Goal: Browse casually: Explore the website without a specific task or goal

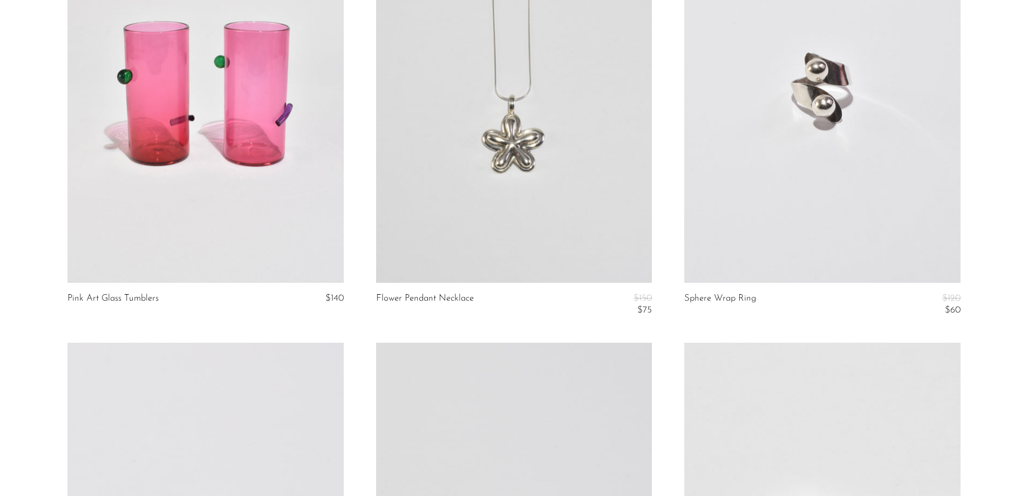
scroll to position [4154, 0]
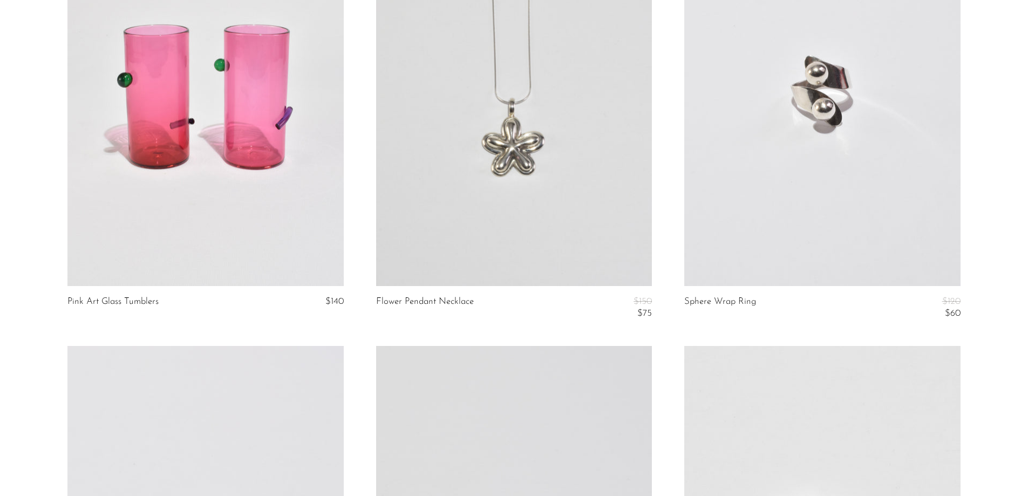
drag, startPoint x: 890, startPoint y: 176, endPoint x: 850, endPoint y: 188, distance: 42.2
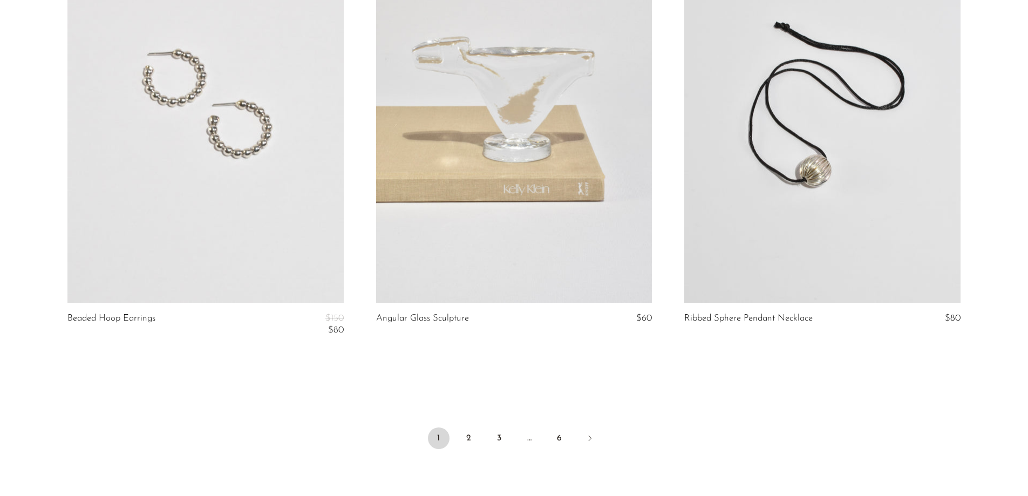
scroll to position [5147, 0]
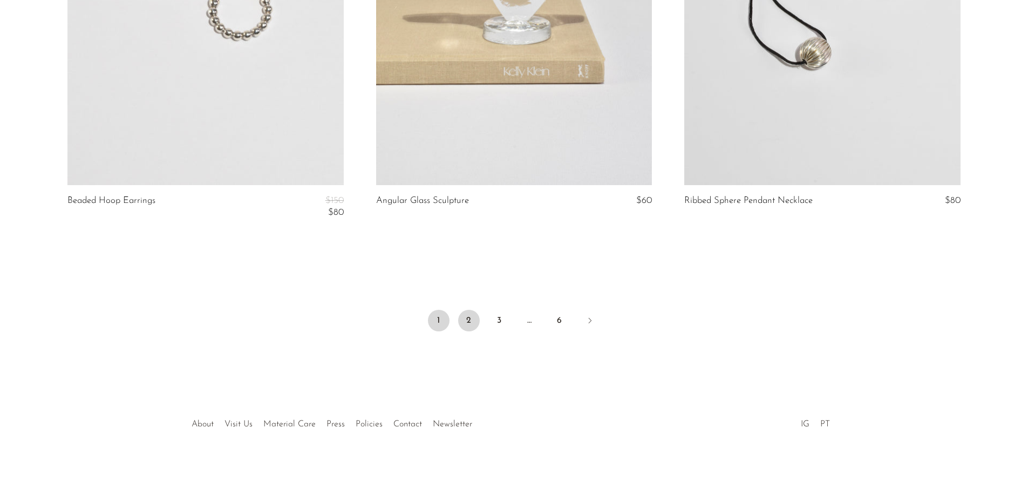
click at [474, 321] on link "2" at bounding box center [469, 321] width 22 height 22
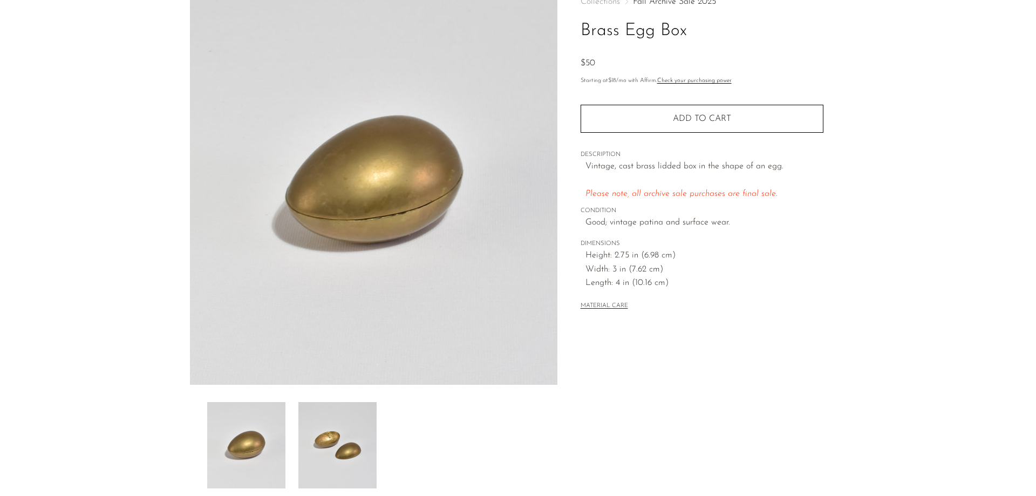
scroll to position [207, 0]
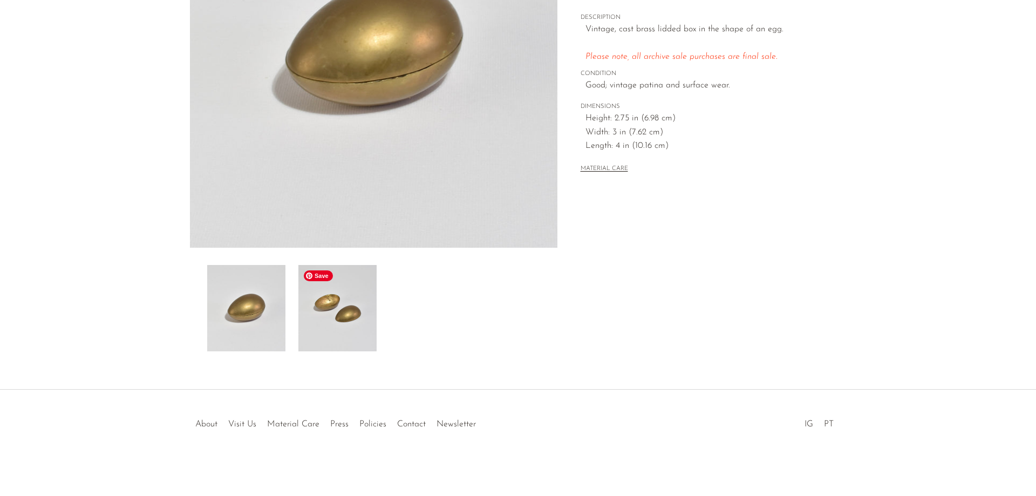
click at [328, 309] on img at bounding box center [337, 308] width 78 height 86
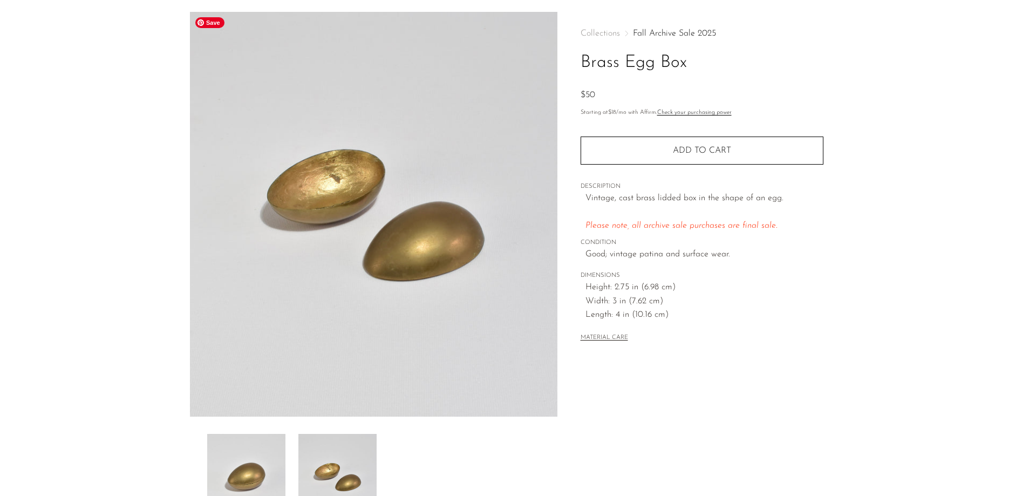
scroll to position [0, 0]
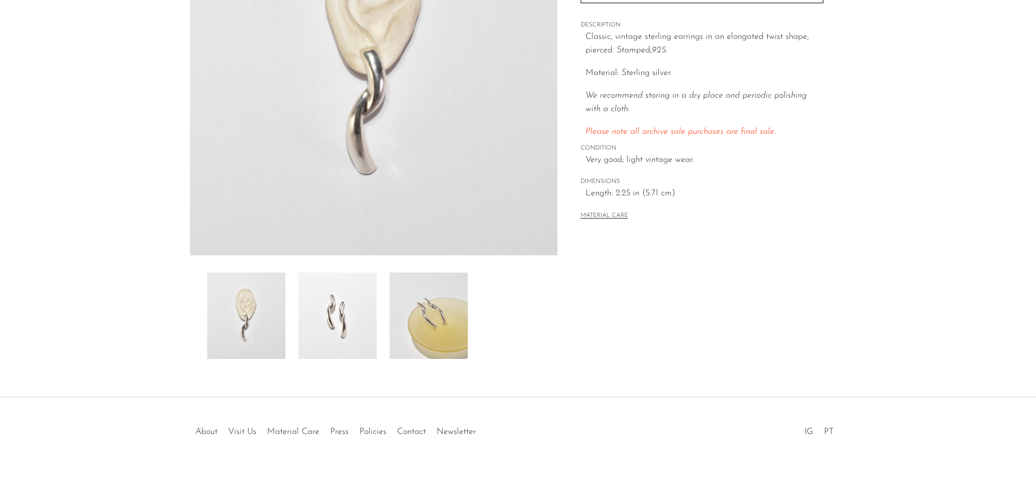
scroll to position [207, 0]
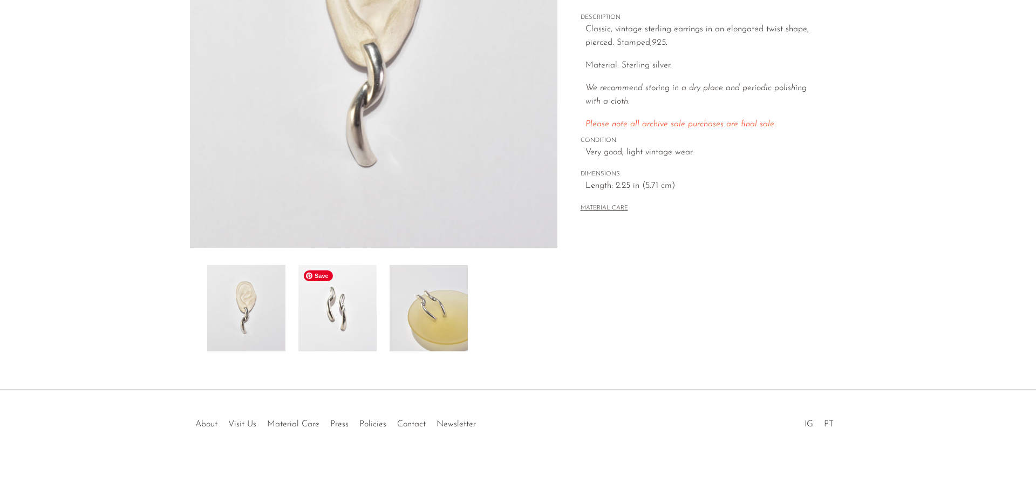
click at [332, 316] on img at bounding box center [337, 308] width 78 height 86
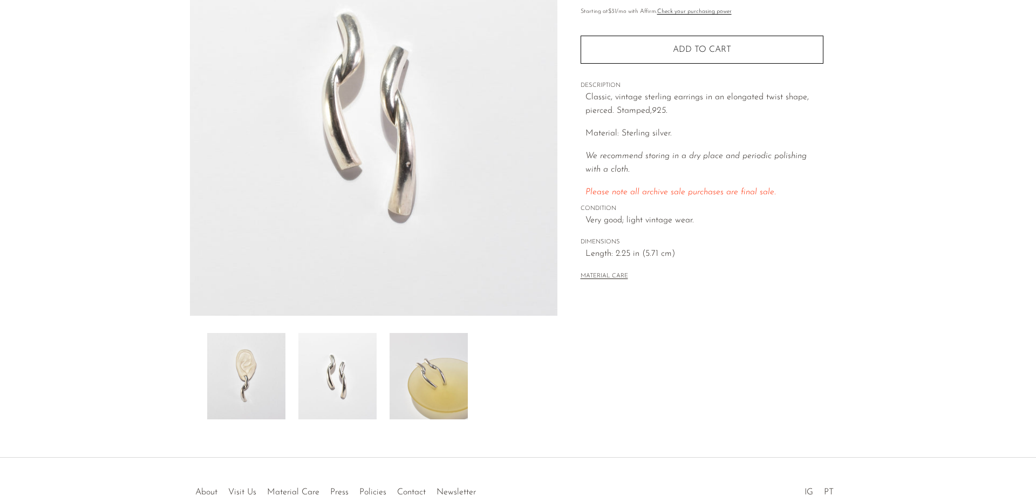
scroll to position [99, 0]
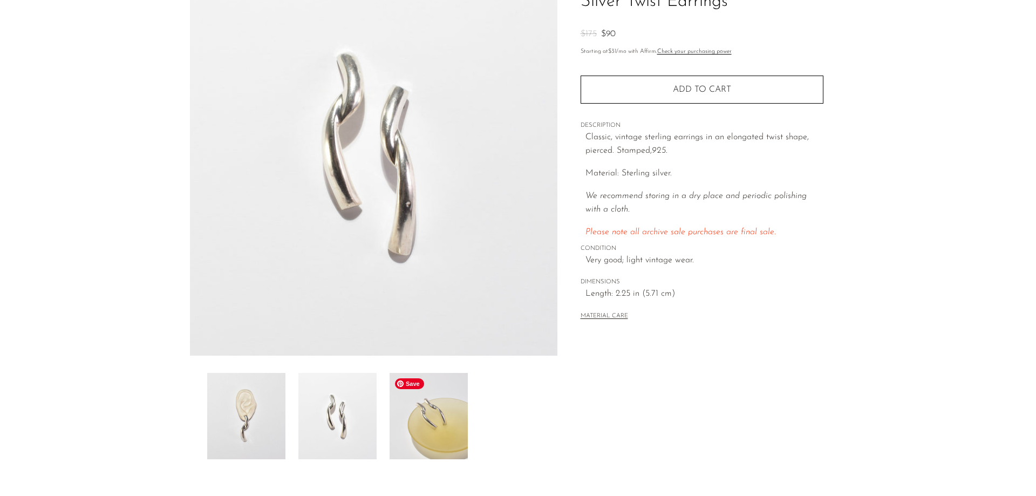
click at [412, 385] on span "Save" at bounding box center [409, 383] width 29 height 11
click at [418, 438] on img at bounding box center [429, 416] width 78 height 86
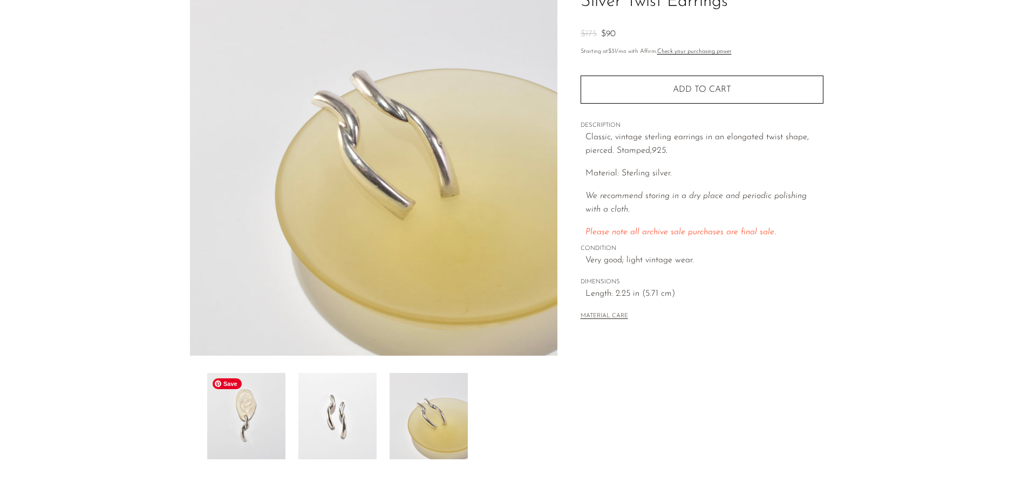
click at [279, 436] on img at bounding box center [246, 416] width 78 height 86
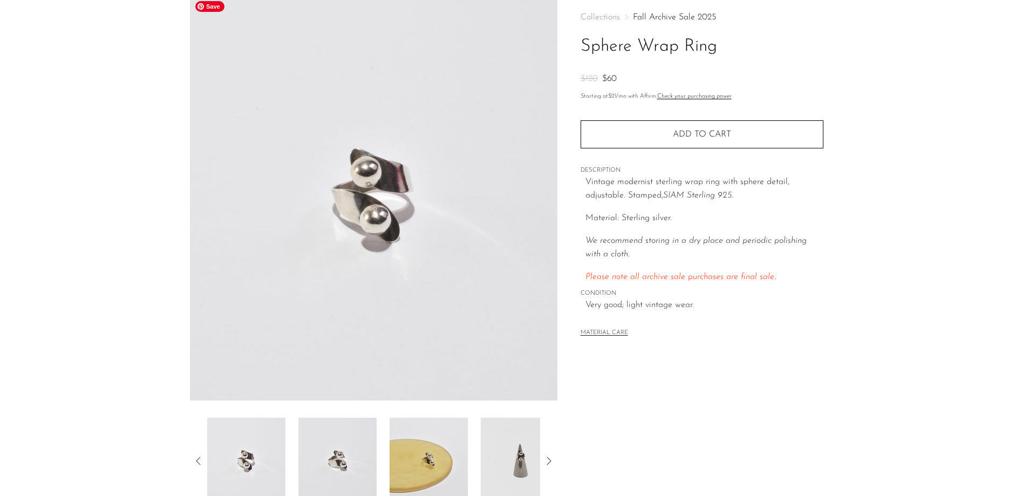
scroll to position [108, 0]
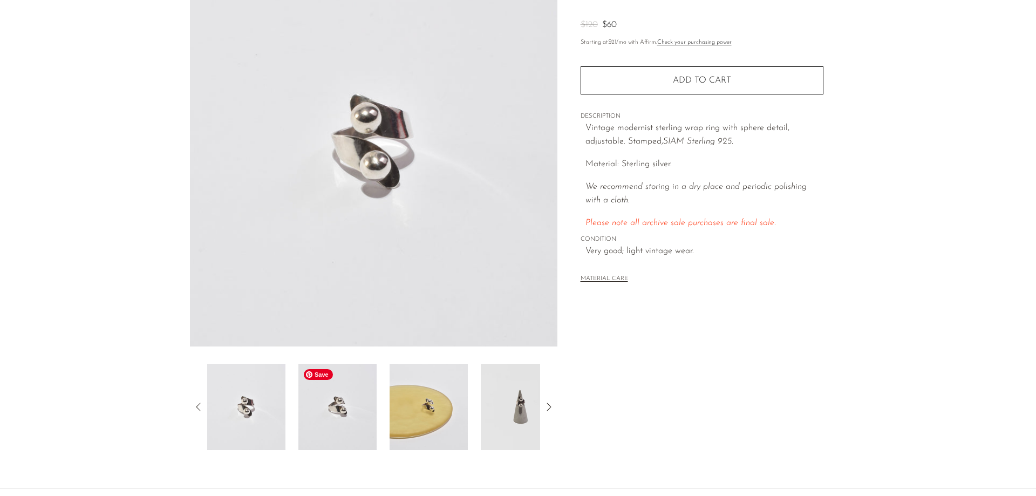
click at [314, 412] on img at bounding box center [337, 407] width 78 height 86
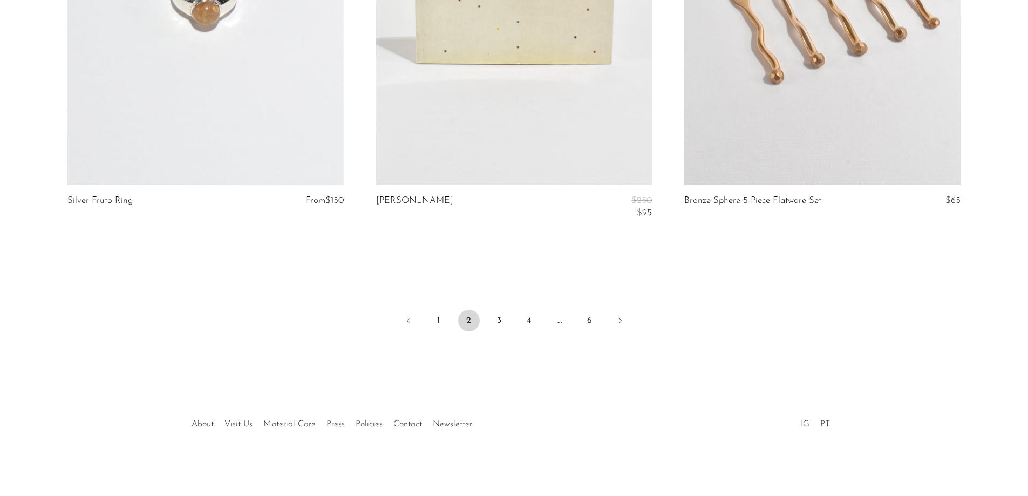
scroll to position [5184, 0]
click at [494, 323] on link "3" at bounding box center [499, 320] width 22 height 22
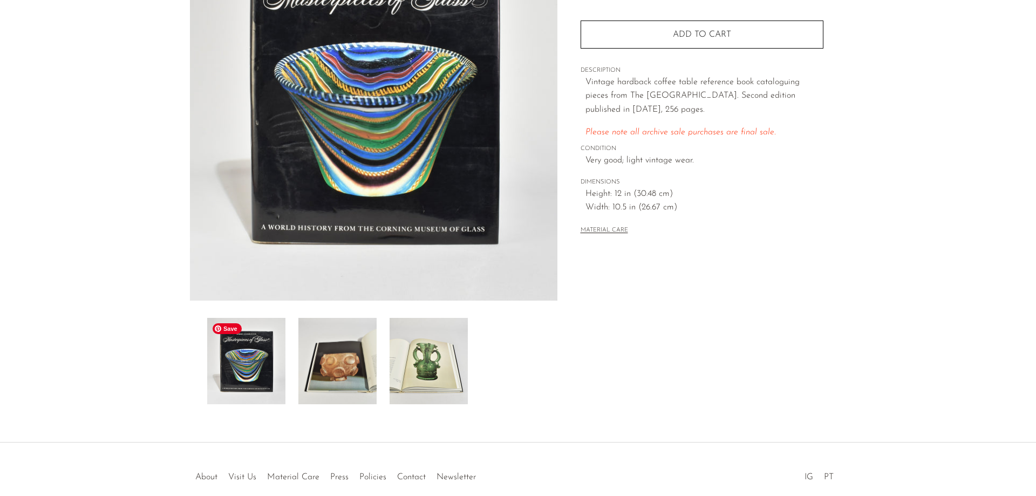
scroll to position [162, 0]
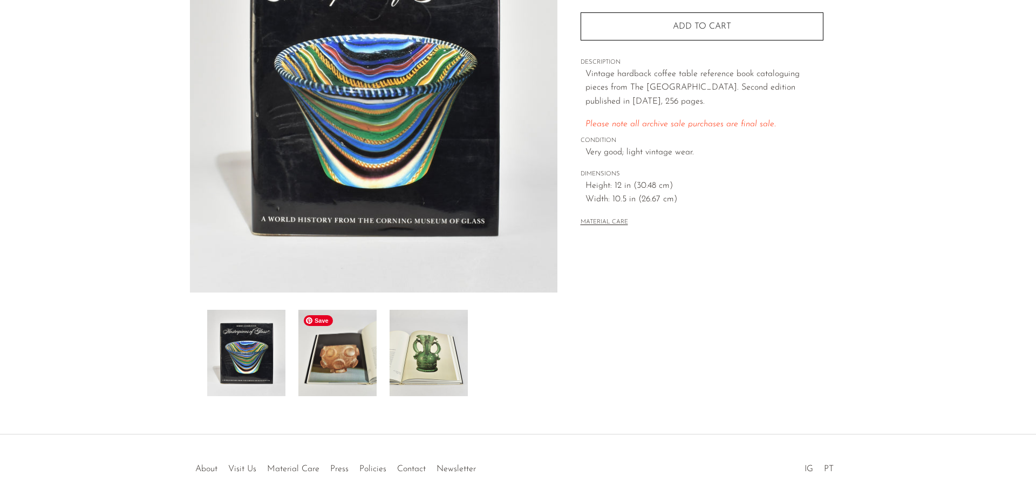
drag, startPoint x: 321, startPoint y: 364, endPoint x: 338, endPoint y: 366, distance: 17.4
click at [322, 364] on img at bounding box center [337, 353] width 78 height 86
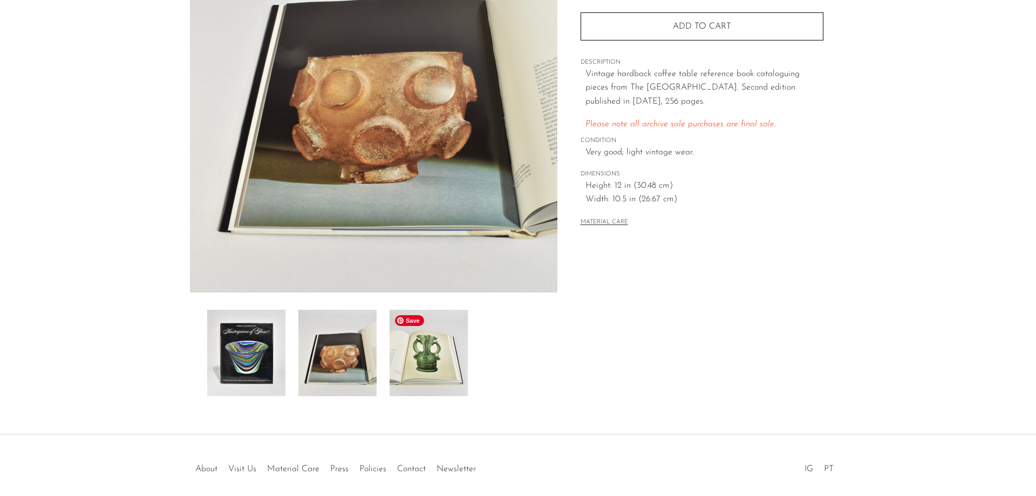
click at [439, 379] on img at bounding box center [429, 353] width 78 height 86
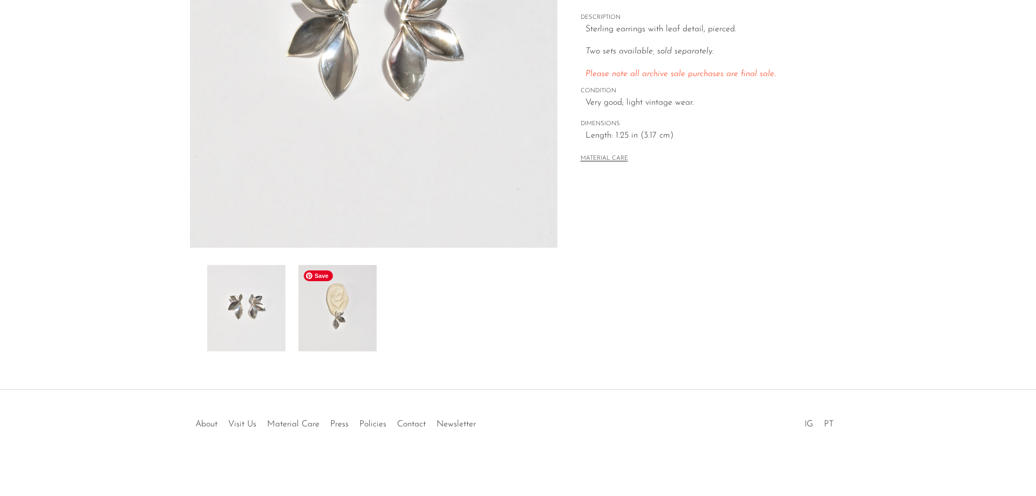
drag, startPoint x: 340, startPoint y: 305, endPoint x: 347, endPoint y: 322, distance: 18.8
click at [340, 306] on img at bounding box center [337, 308] width 78 height 86
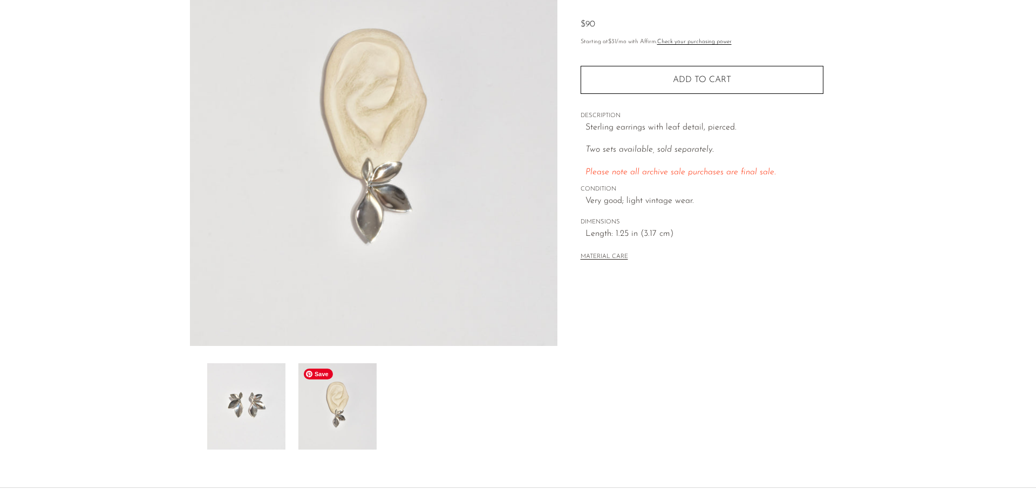
scroll to position [45, 0]
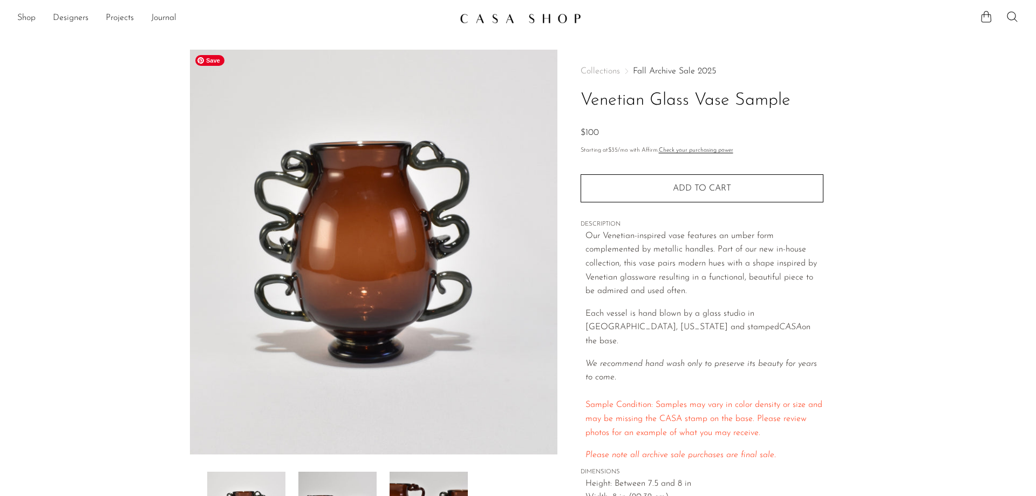
scroll to position [162, 0]
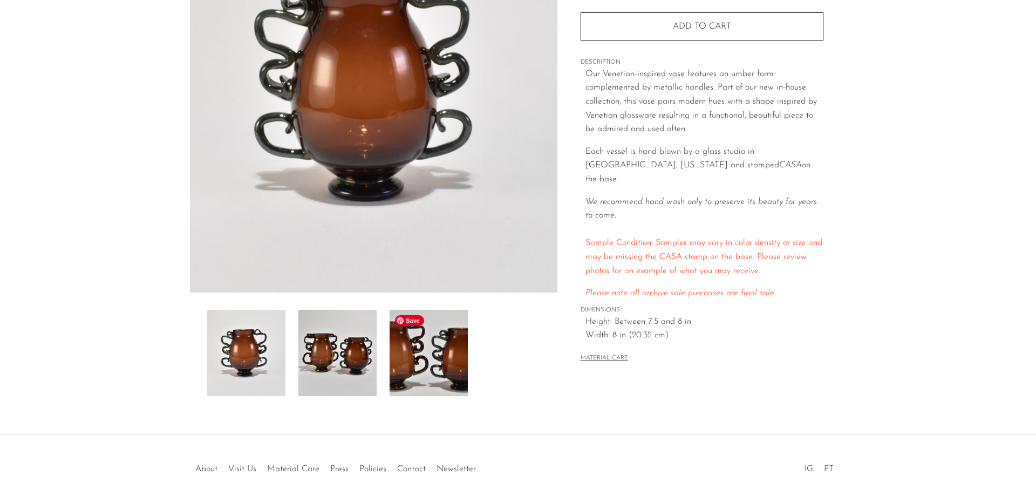
click at [426, 367] on img at bounding box center [429, 353] width 78 height 86
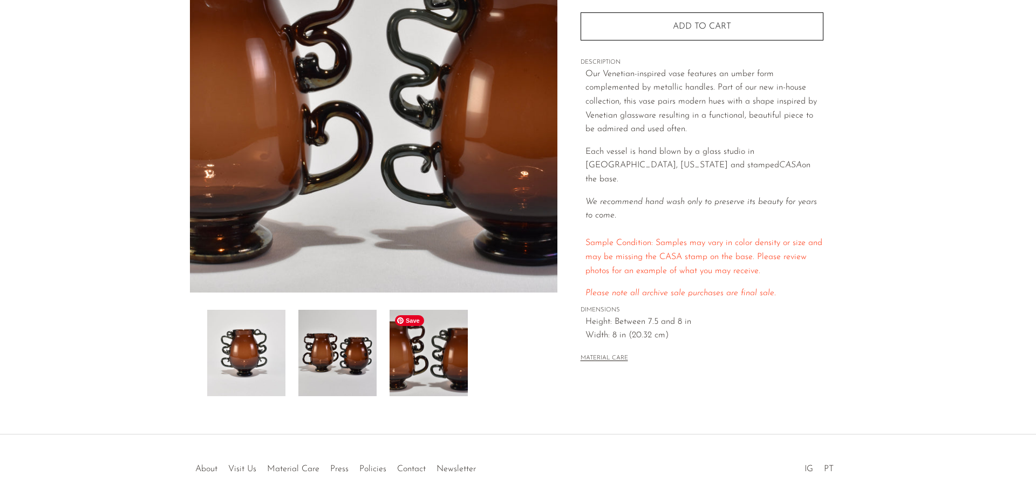
scroll to position [54, 0]
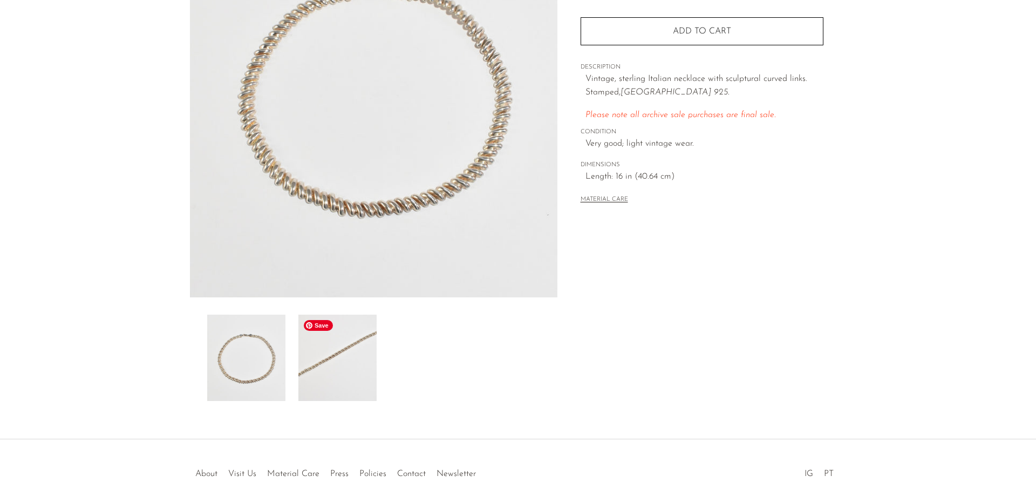
scroll to position [162, 0]
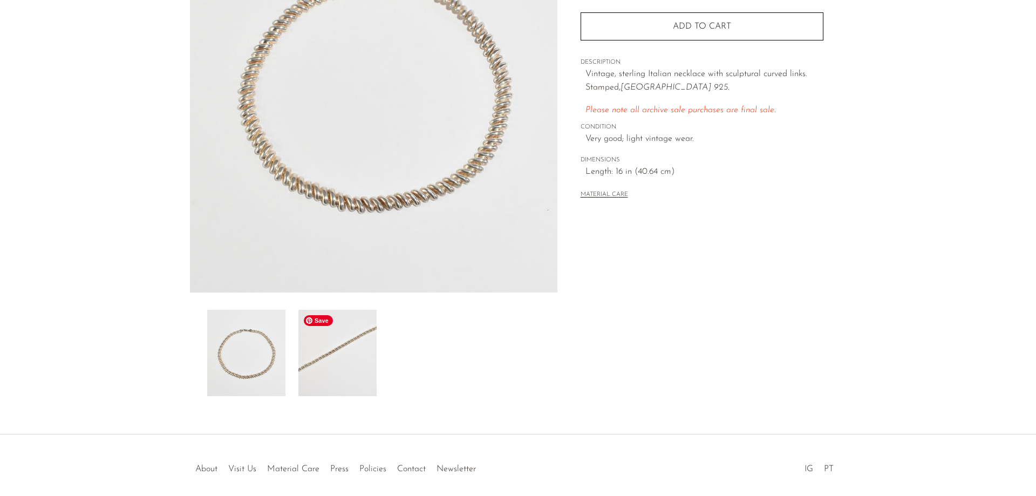
click at [344, 350] on img at bounding box center [337, 353] width 78 height 86
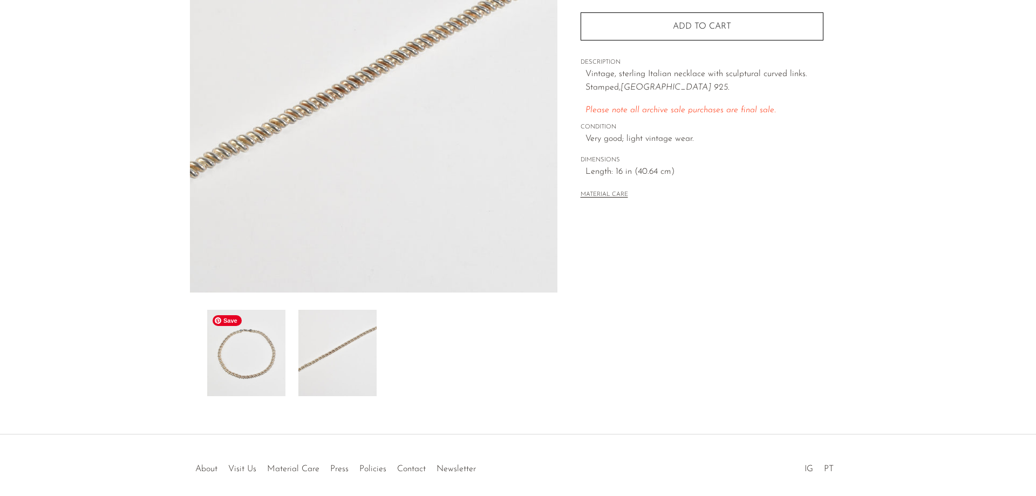
click at [254, 371] on img at bounding box center [246, 353] width 78 height 86
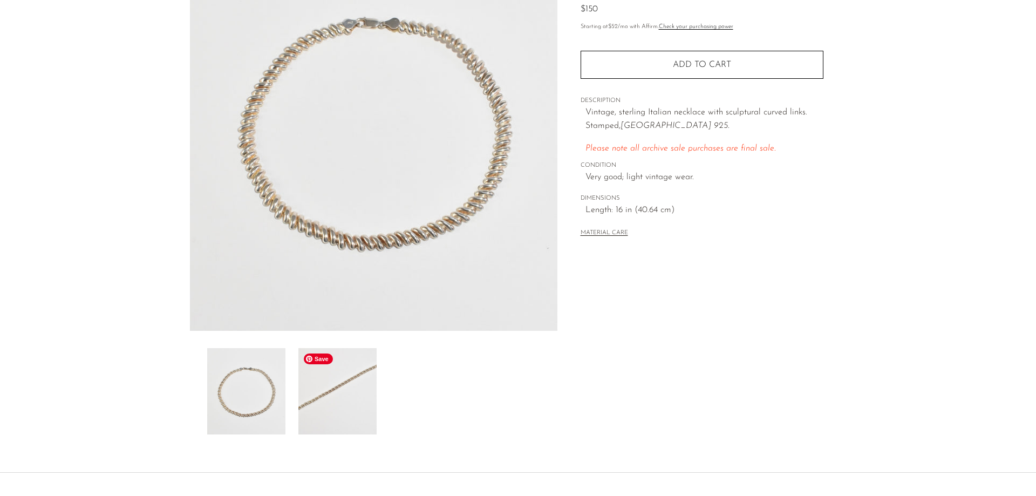
scroll to position [108, 0]
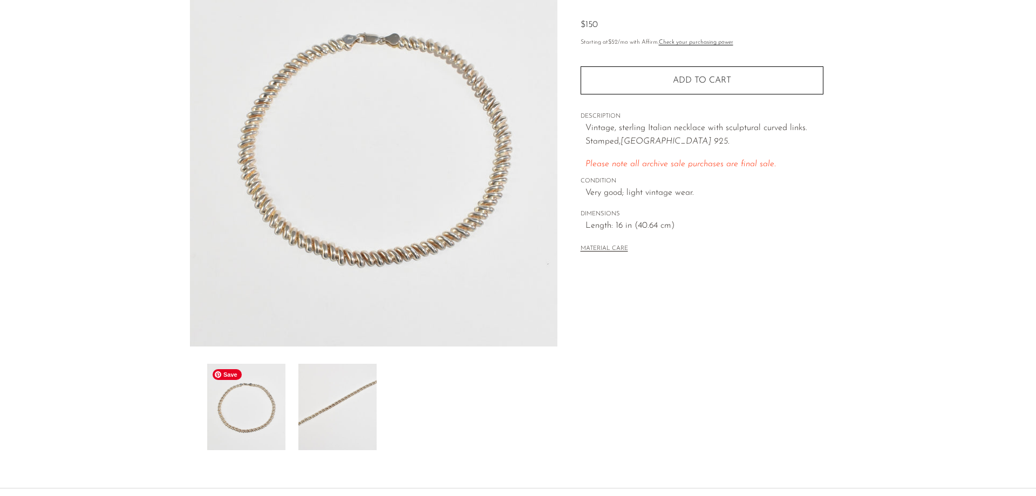
click at [221, 429] on img at bounding box center [246, 407] width 78 height 86
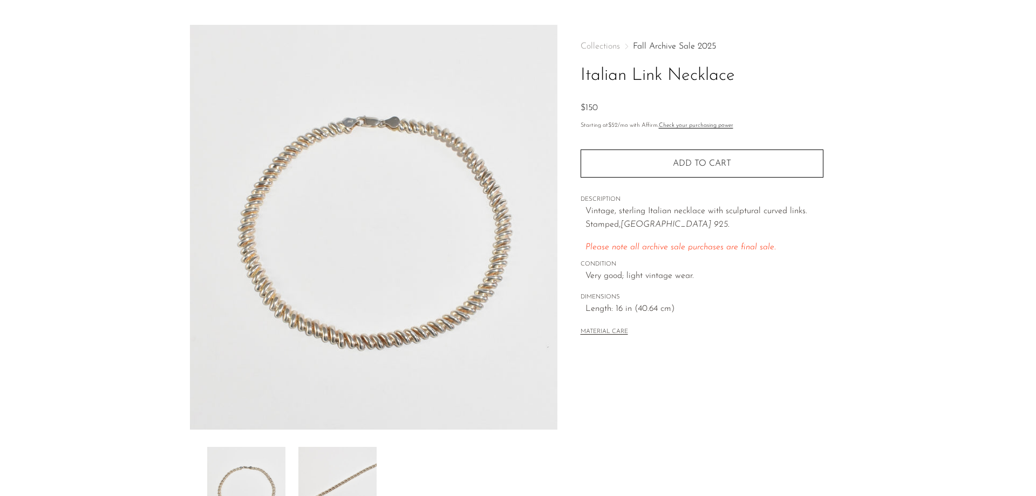
scroll to position [0, 0]
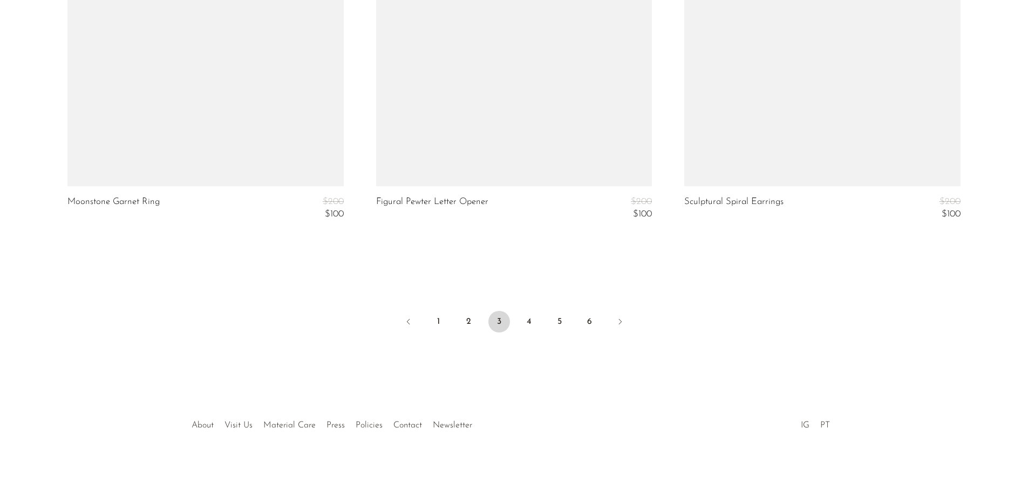
scroll to position [5136, 0]
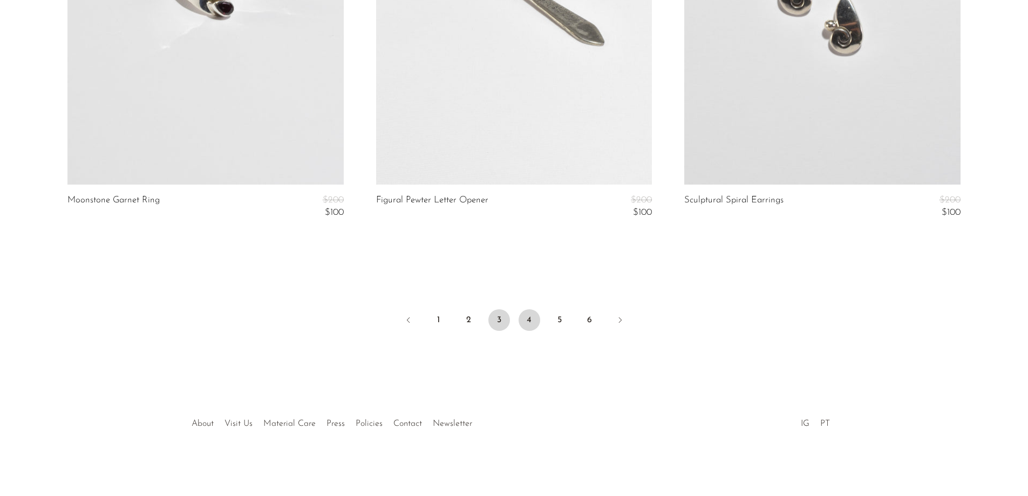
click at [540, 320] on link "4" at bounding box center [529, 320] width 22 height 22
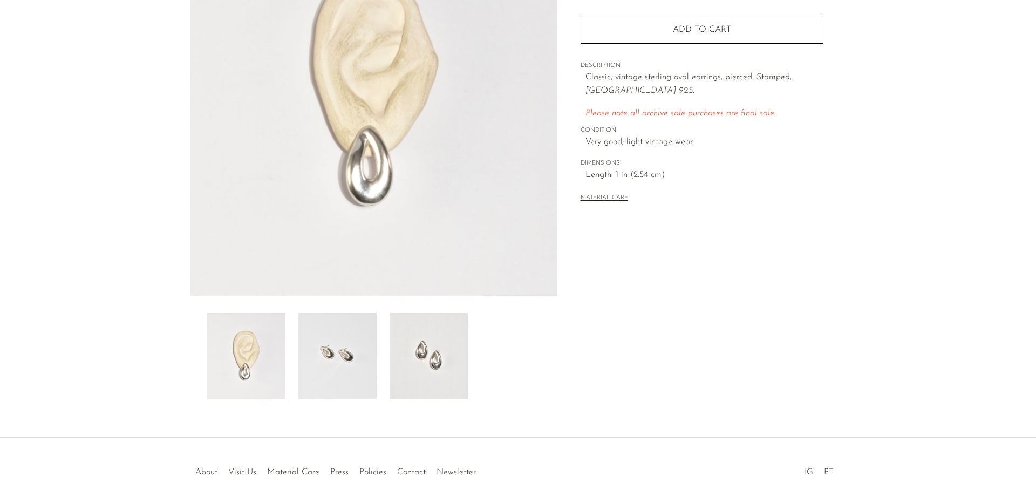
scroll to position [162, 0]
click at [315, 385] on img at bounding box center [337, 353] width 78 height 86
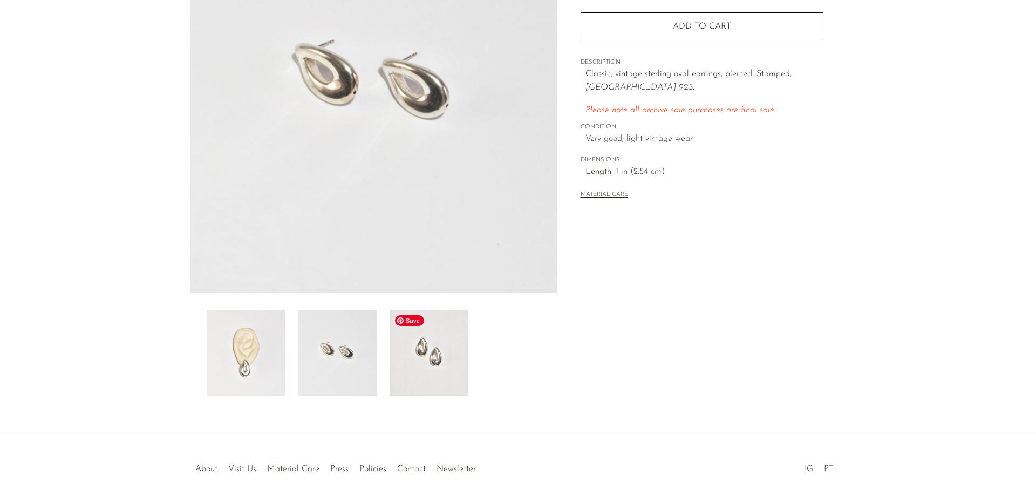
click at [434, 366] on img at bounding box center [429, 353] width 78 height 86
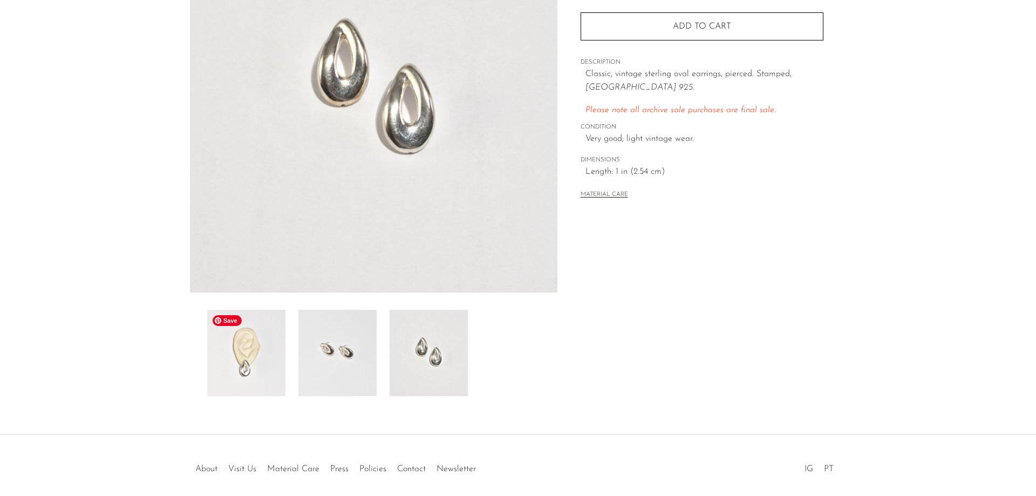
click at [236, 367] on img at bounding box center [246, 353] width 78 height 86
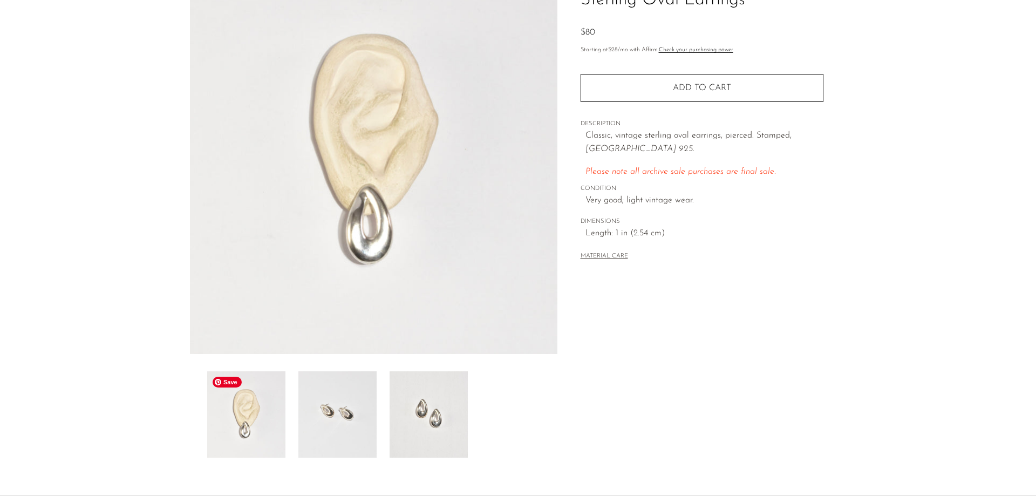
scroll to position [54, 0]
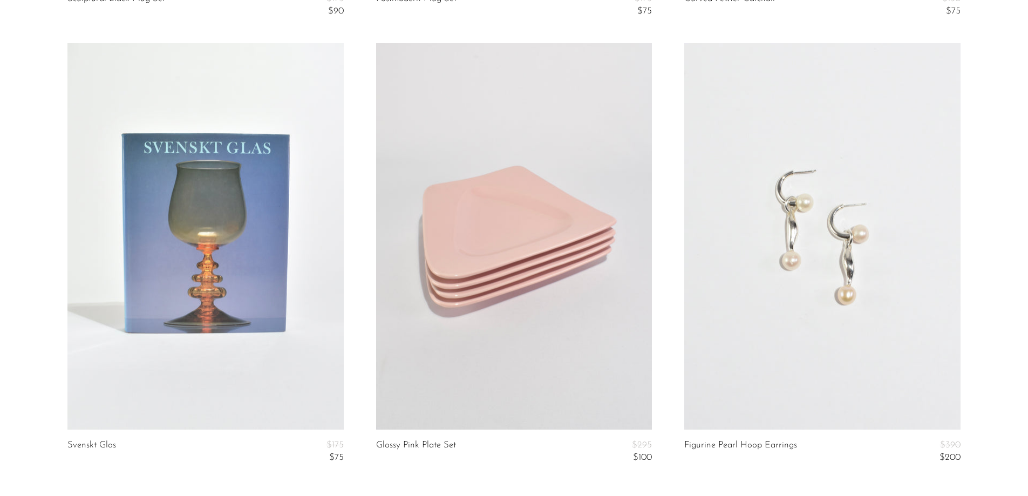
scroll to position [5208, 0]
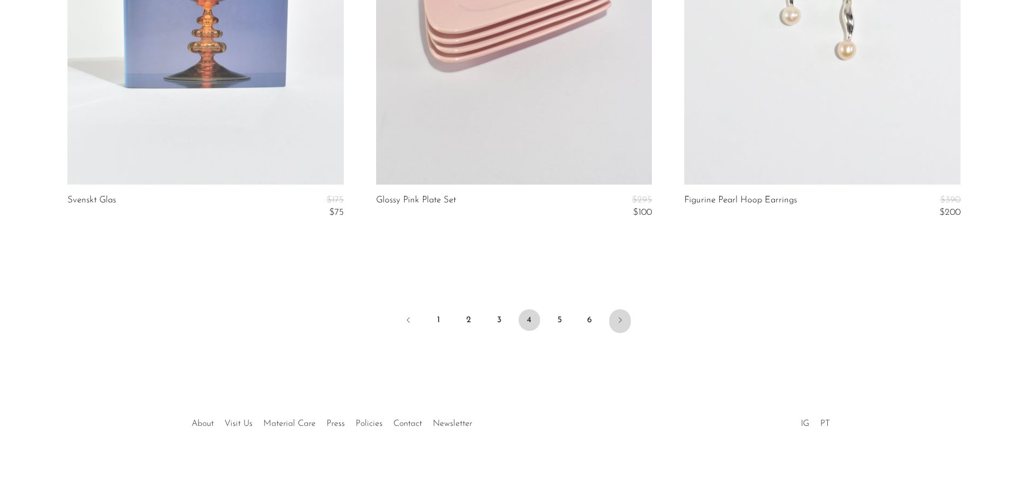
click at [610, 325] on link "Next" at bounding box center [620, 321] width 22 height 24
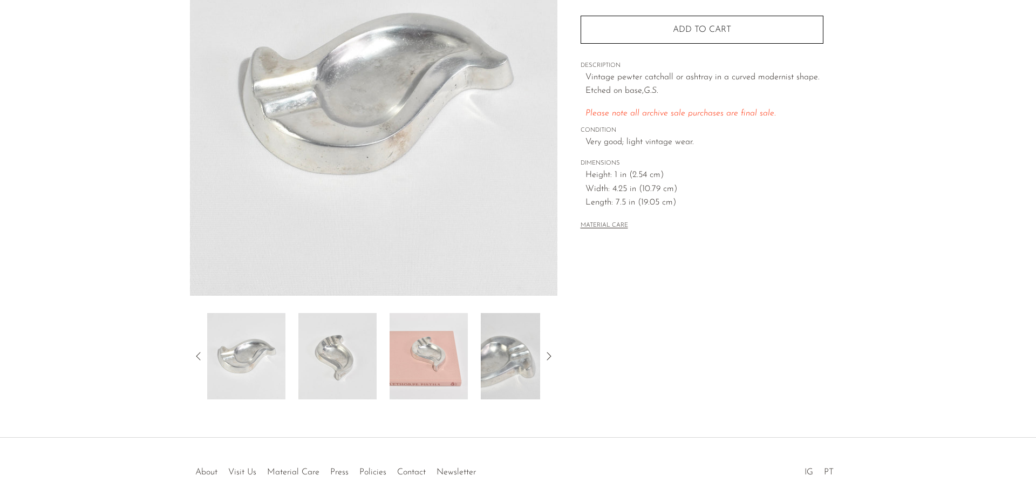
scroll to position [162, 0]
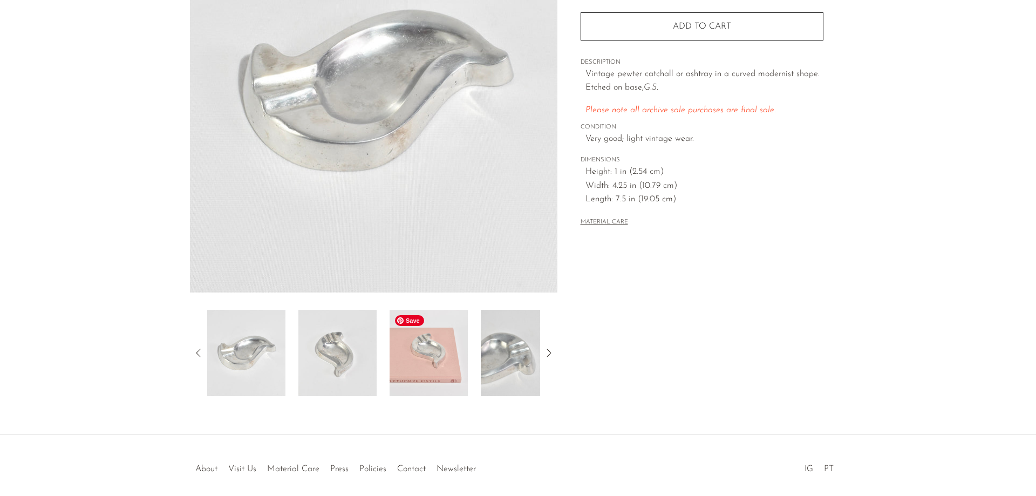
click at [422, 359] on img at bounding box center [429, 353] width 78 height 86
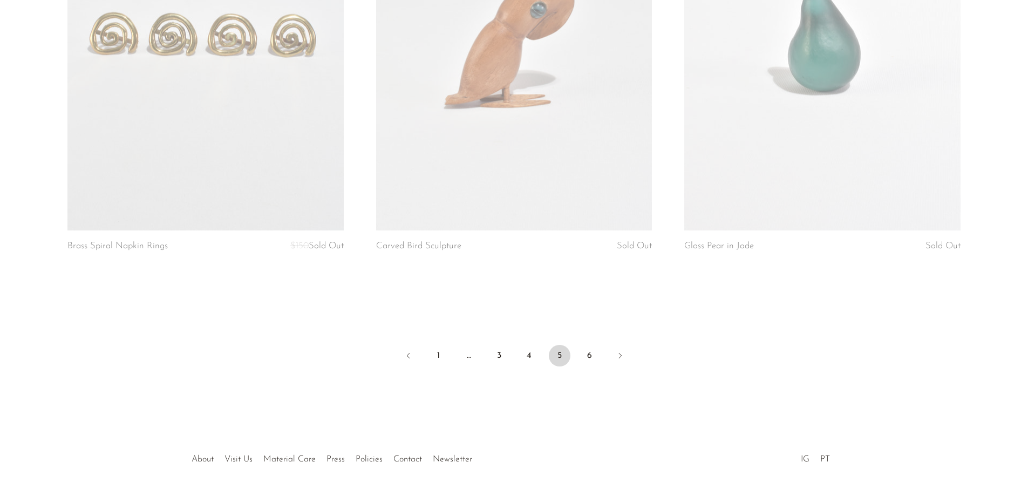
scroll to position [5140, 0]
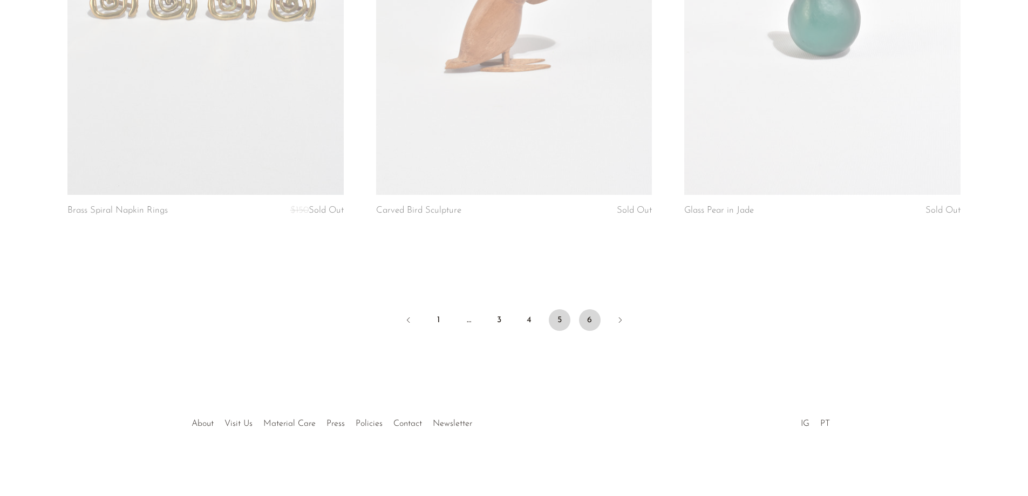
click at [594, 320] on link "6" at bounding box center [590, 320] width 22 height 22
